Goal: Answer question/provide support: Answer question/provide support

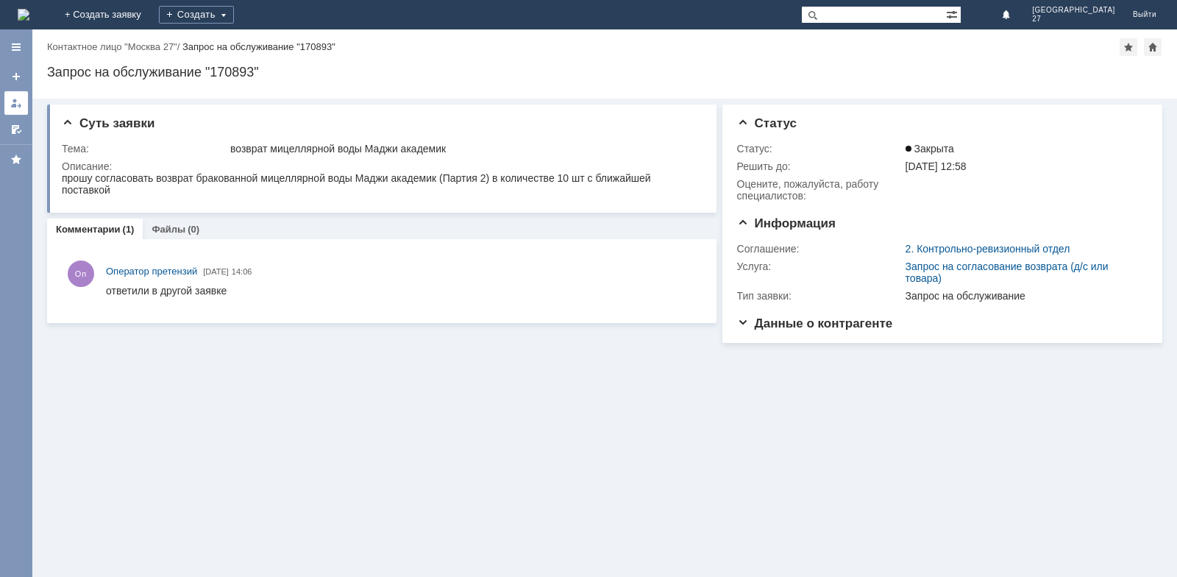
click at [15, 102] on div at bounding box center [16, 103] width 12 height 12
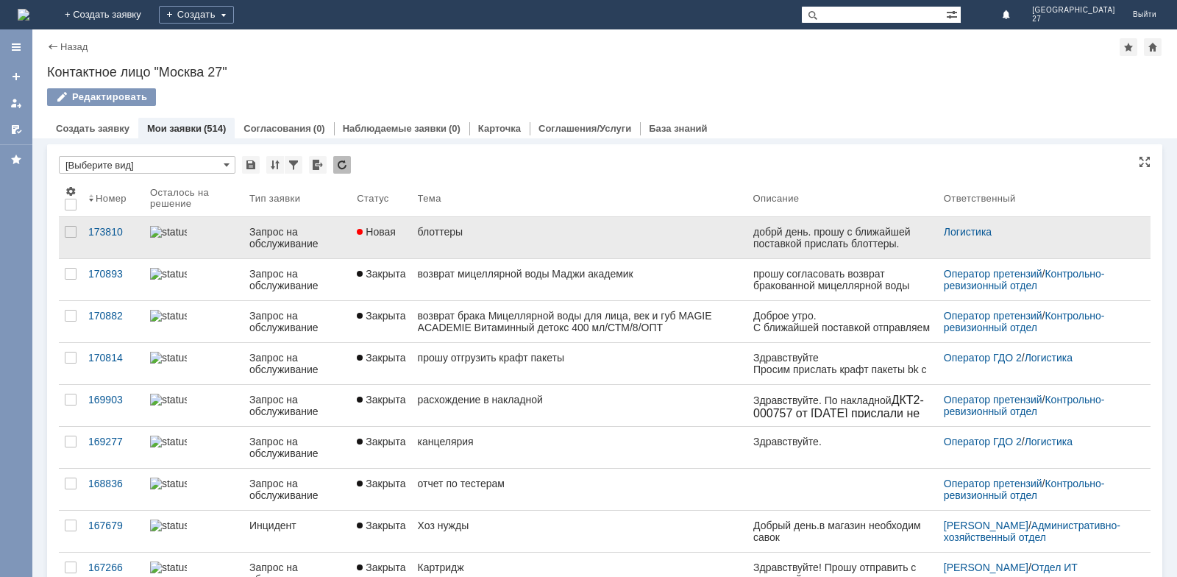
click at [468, 238] on link "блоттеры" at bounding box center [579, 237] width 335 height 41
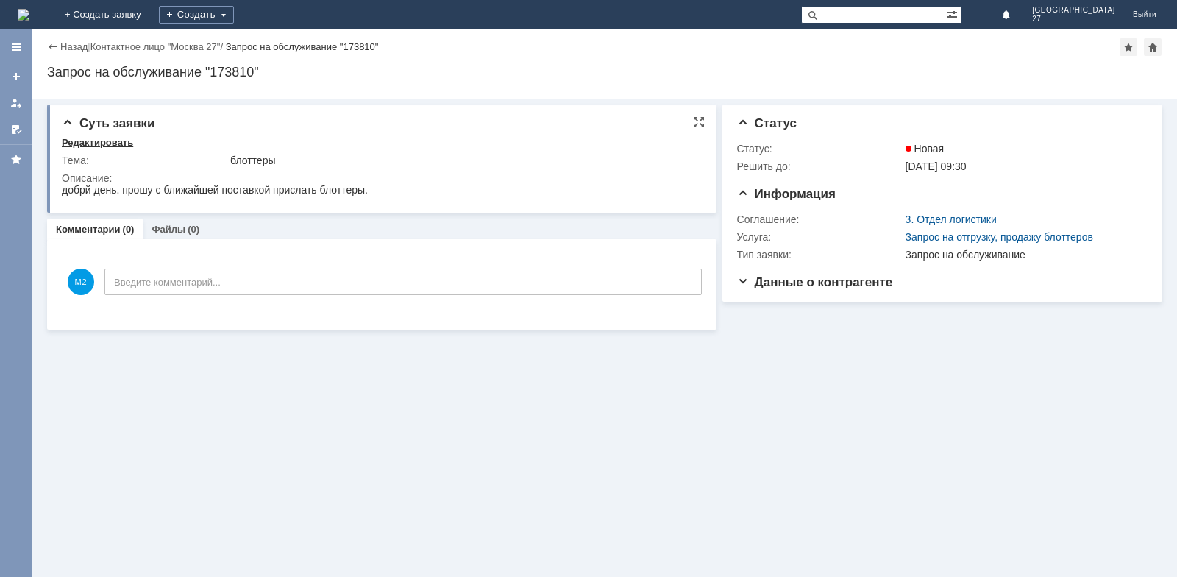
click at [104, 143] on div "Редактировать" at bounding box center [97, 143] width 71 height 12
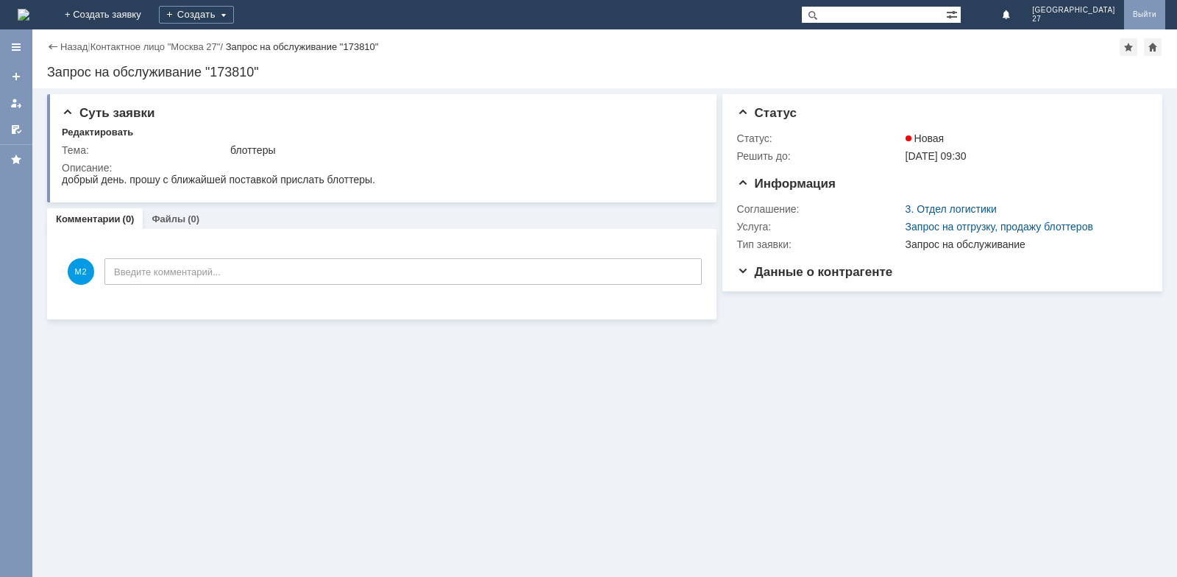
click at [1140, 10] on link "Выйти" at bounding box center [1144, 14] width 41 height 29
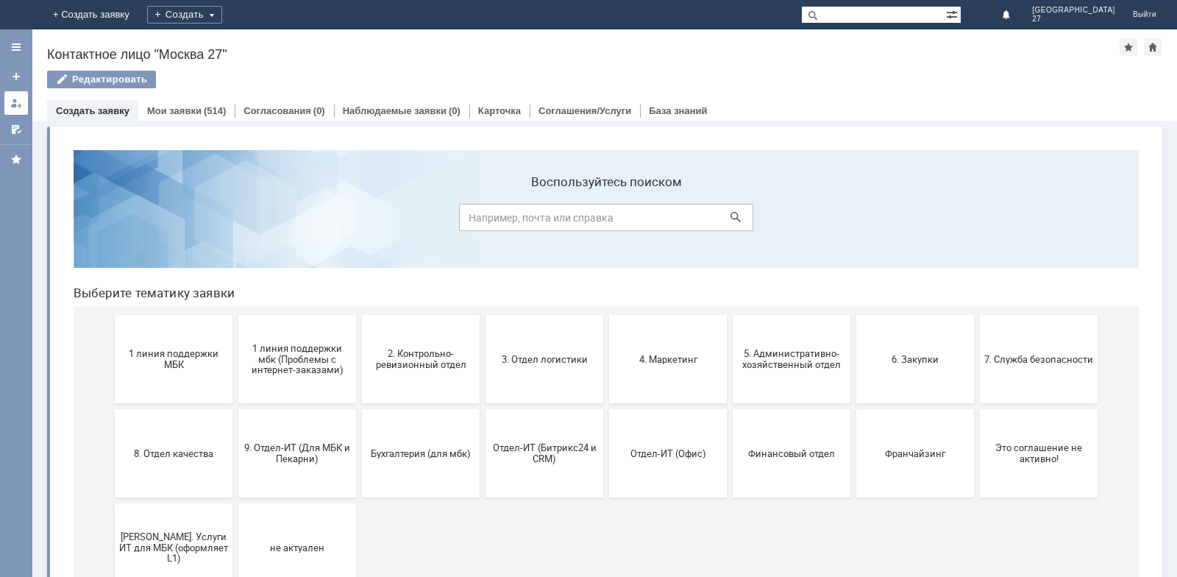
click at [17, 101] on div at bounding box center [16, 103] width 12 height 12
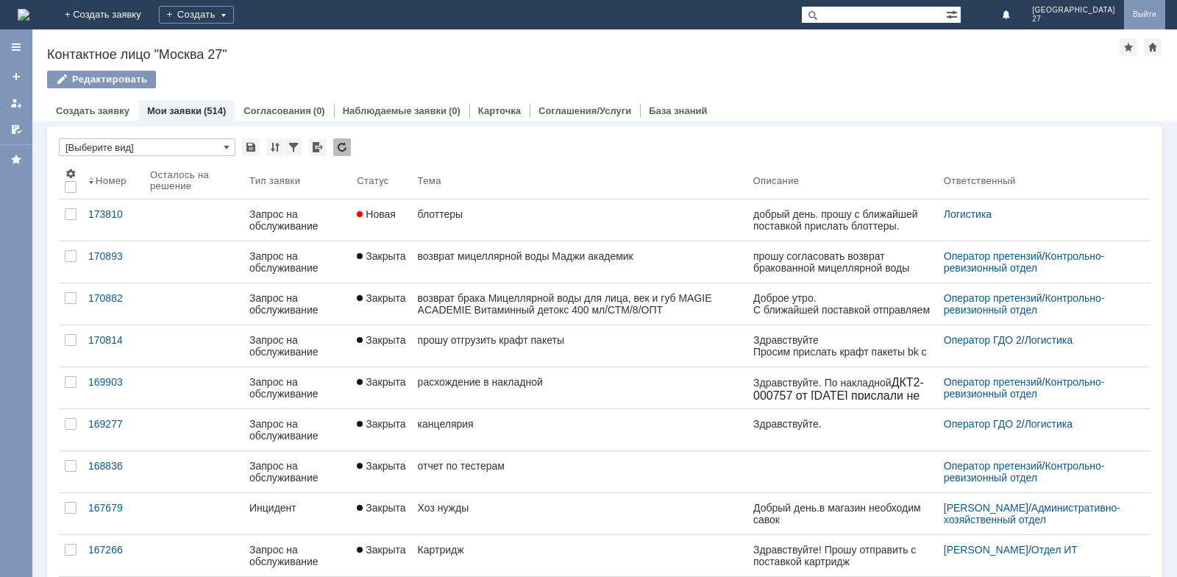
click at [1147, 13] on link "Выйти" at bounding box center [1144, 14] width 41 height 29
